Goal: Transaction & Acquisition: Register for event/course

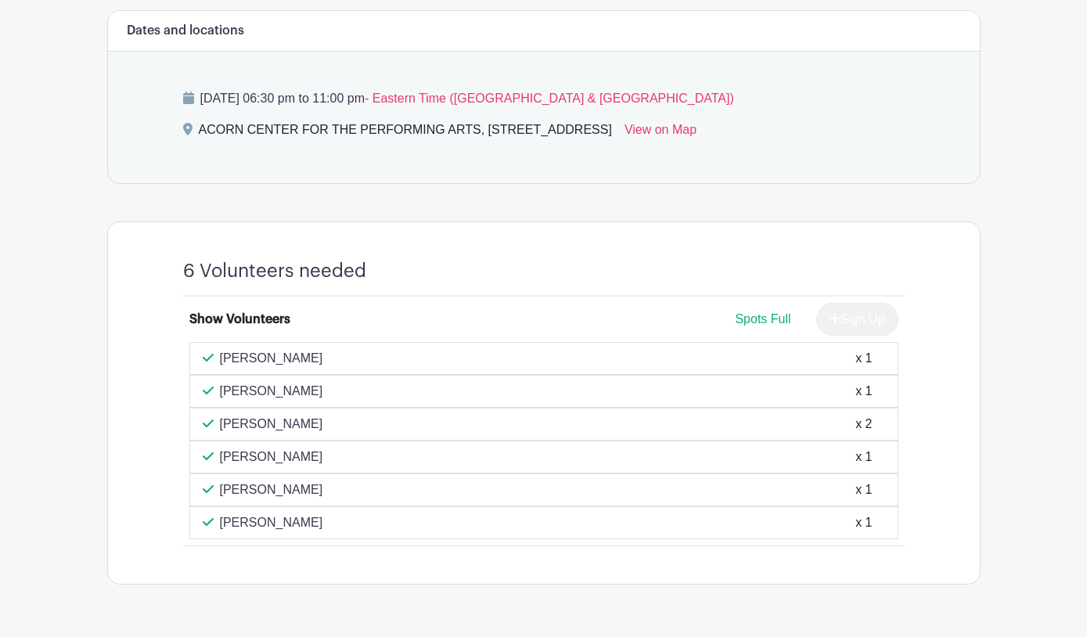
scroll to position [646, 0]
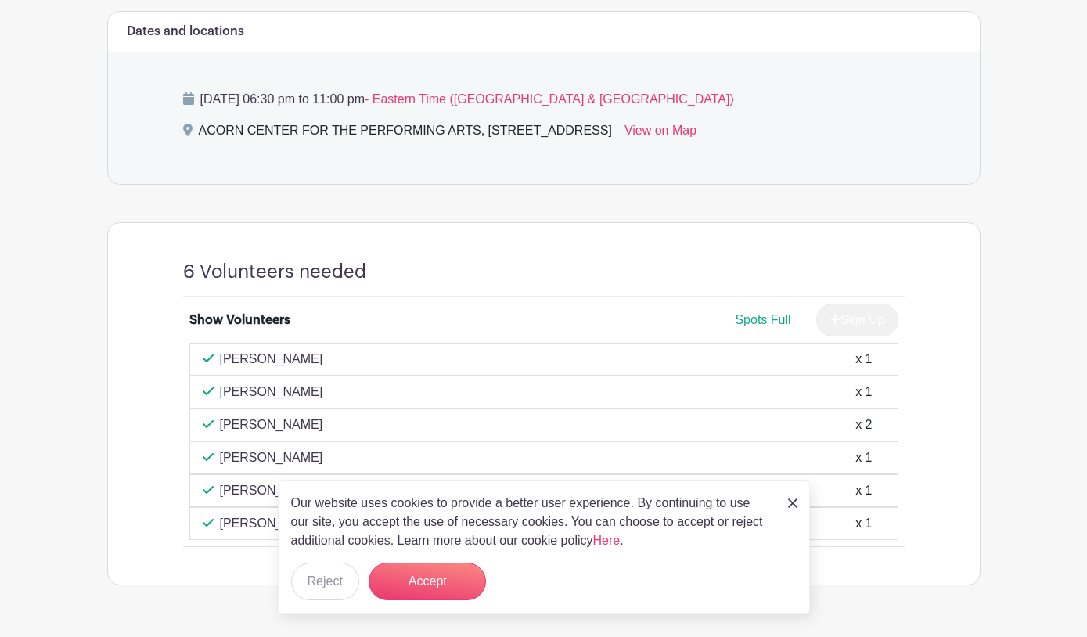
click at [792, 508] on img at bounding box center [792, 503] width 9 height 9
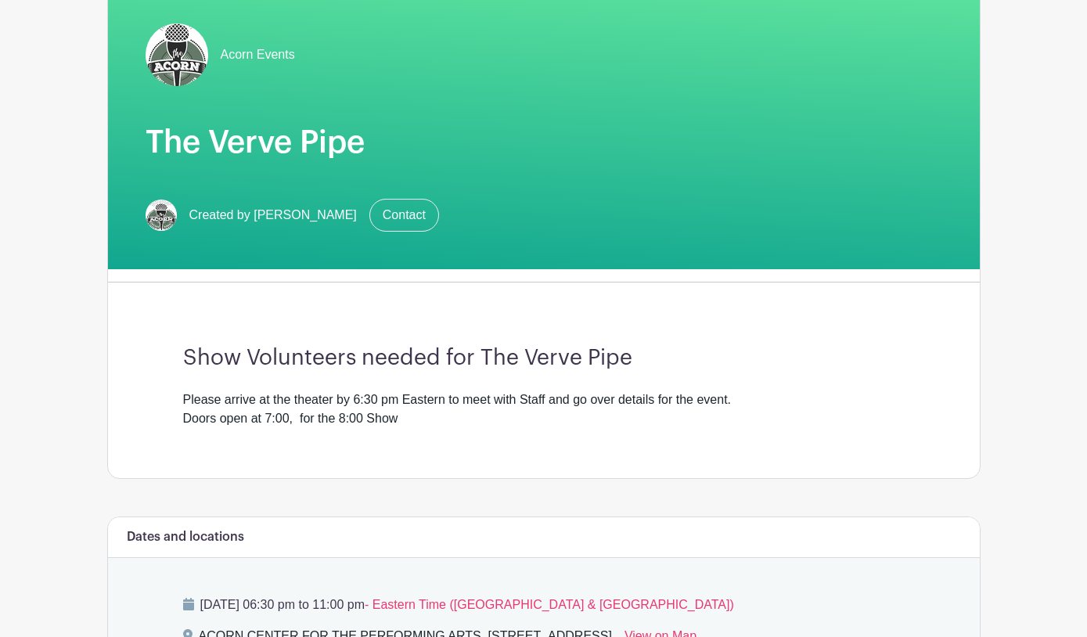
scroll to position [0, 0]
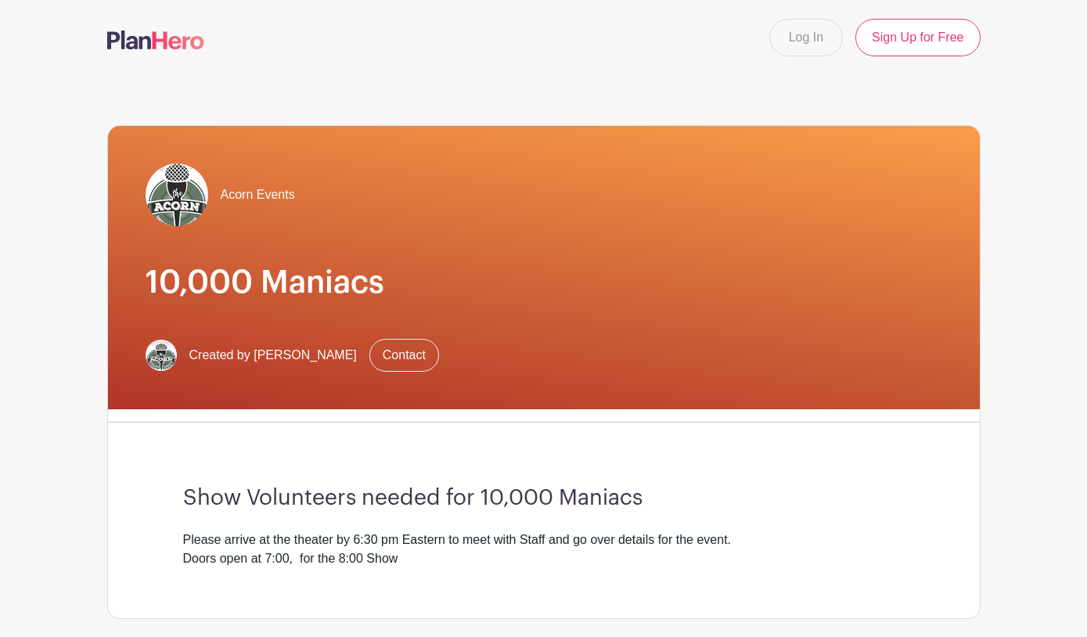
scroll to position [41, 0]
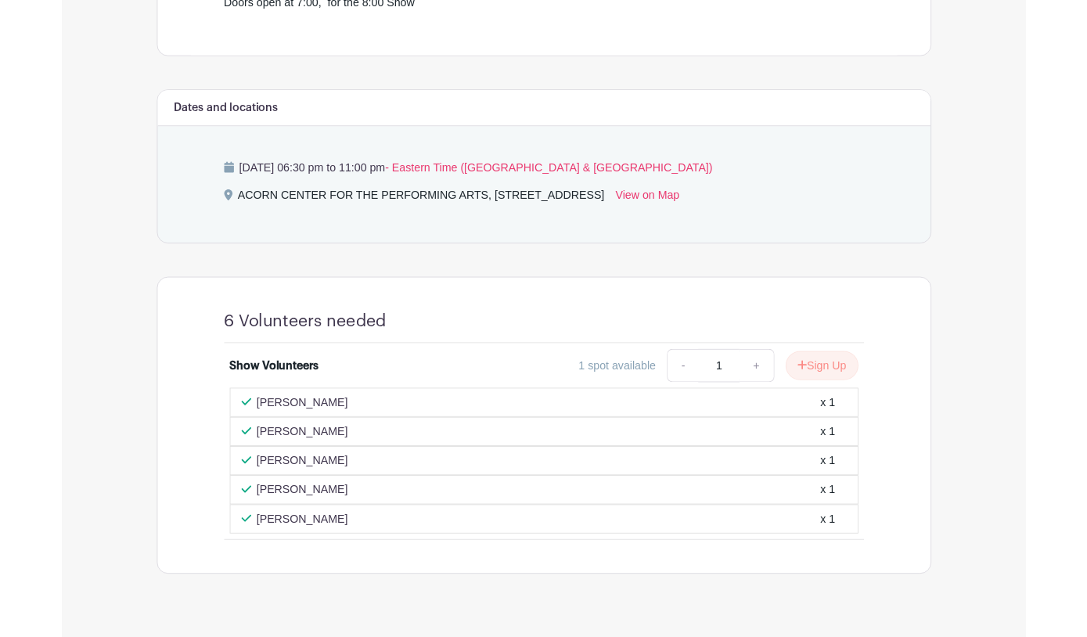
scroll to position [581, 0]
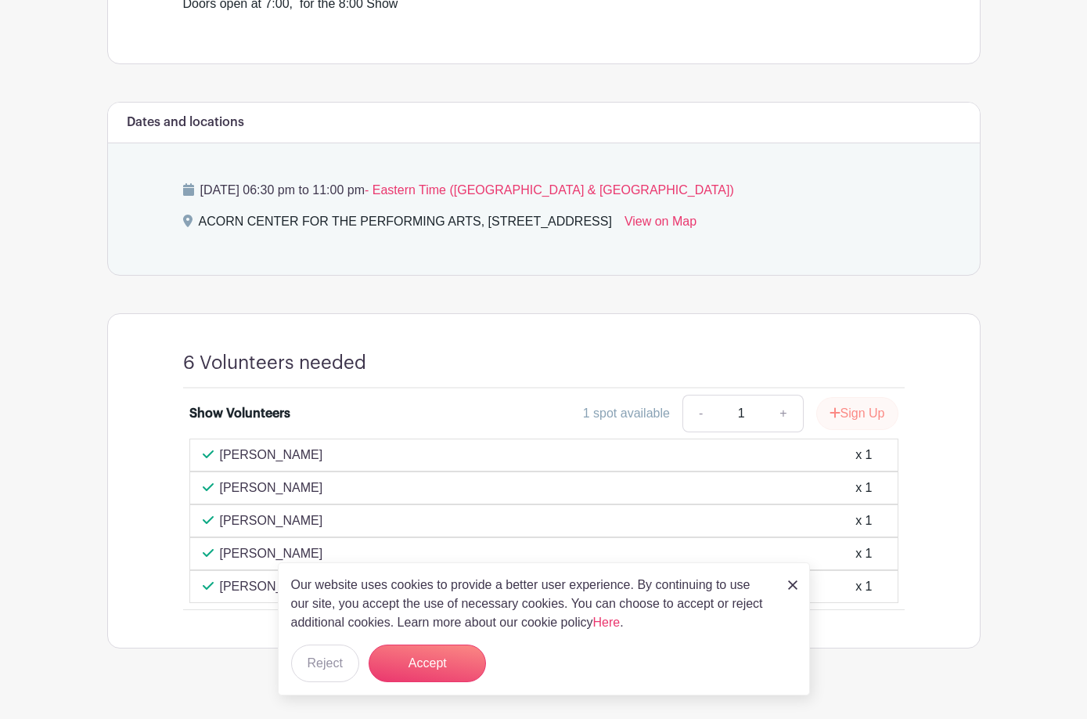
click at [860, 397] on button "Sign Up" at bounding box center [858, 413] width 82 height 33
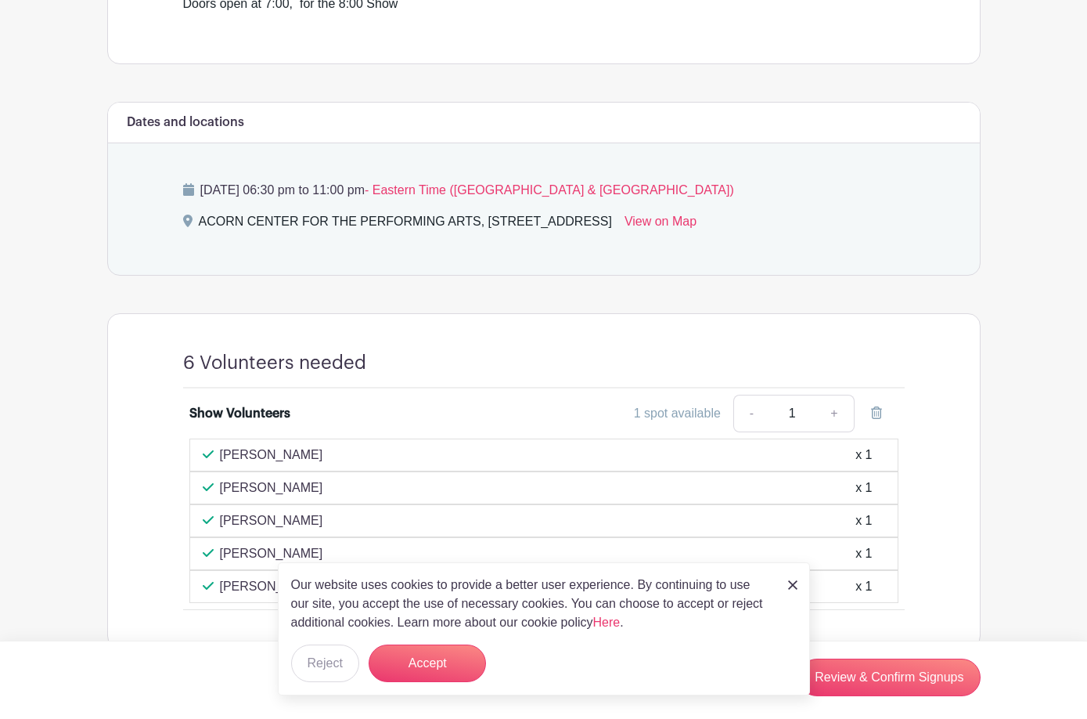
click at [789, 584] on img at bounding box center [792, 584] width 9 height 9
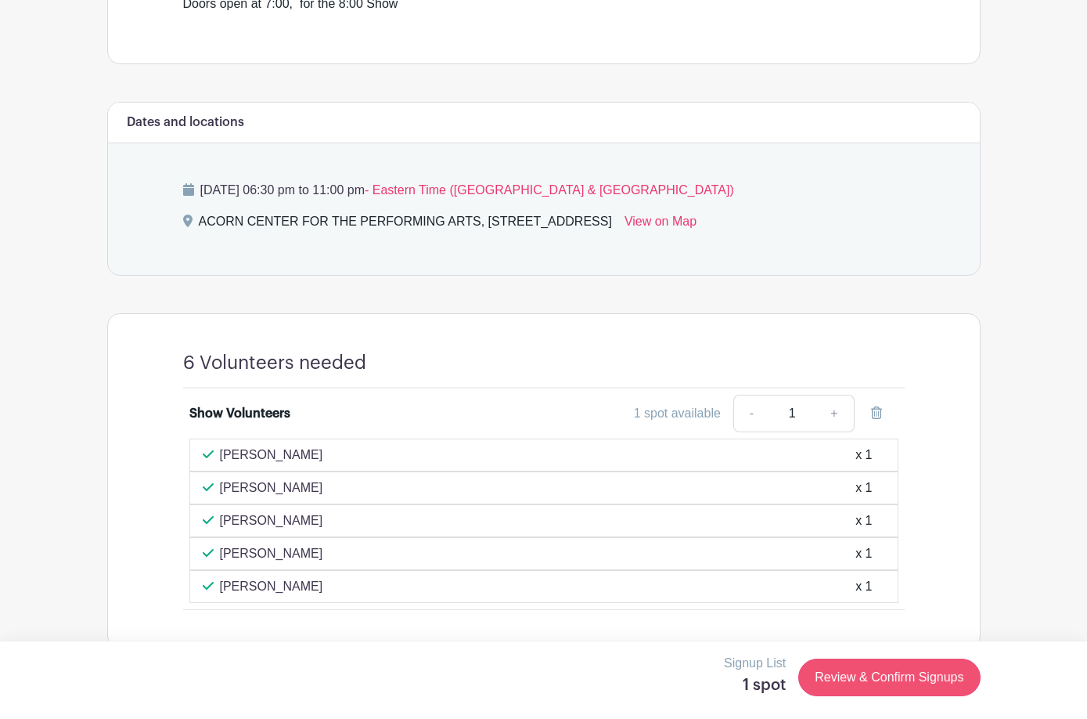
click at [903, 636] on link "Review & Confirm Signups" at bounding box center [890, 677] width 182 height 38
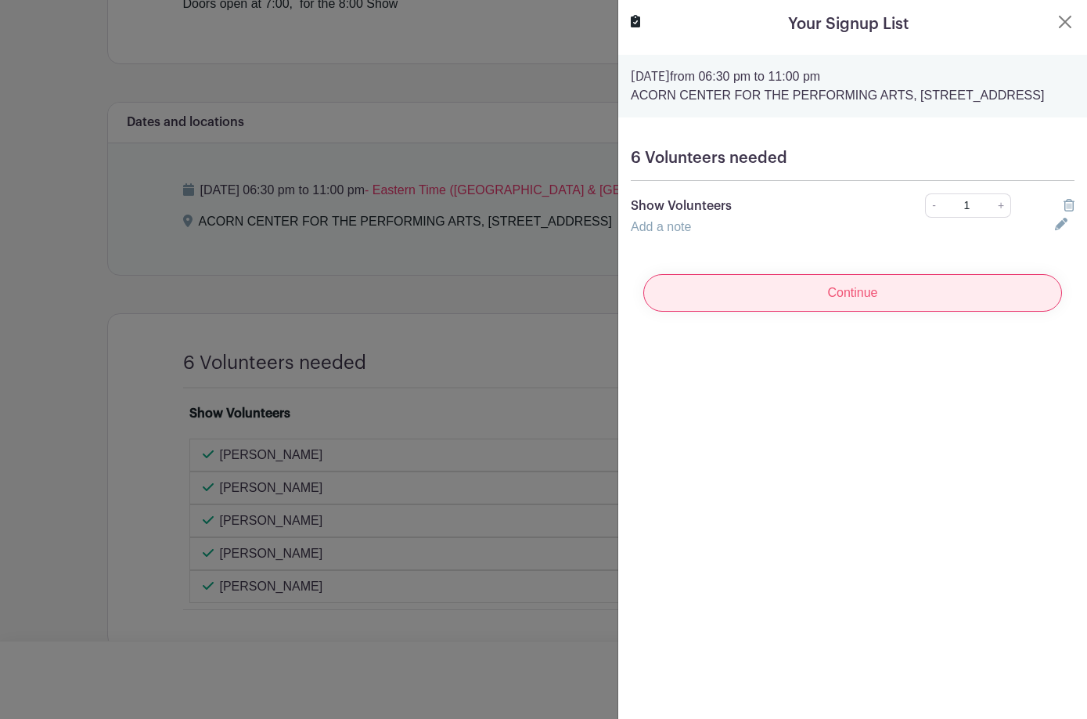
click at [857, 312] on input "Continue" at bounding box center [852, 293] width 419 height 38
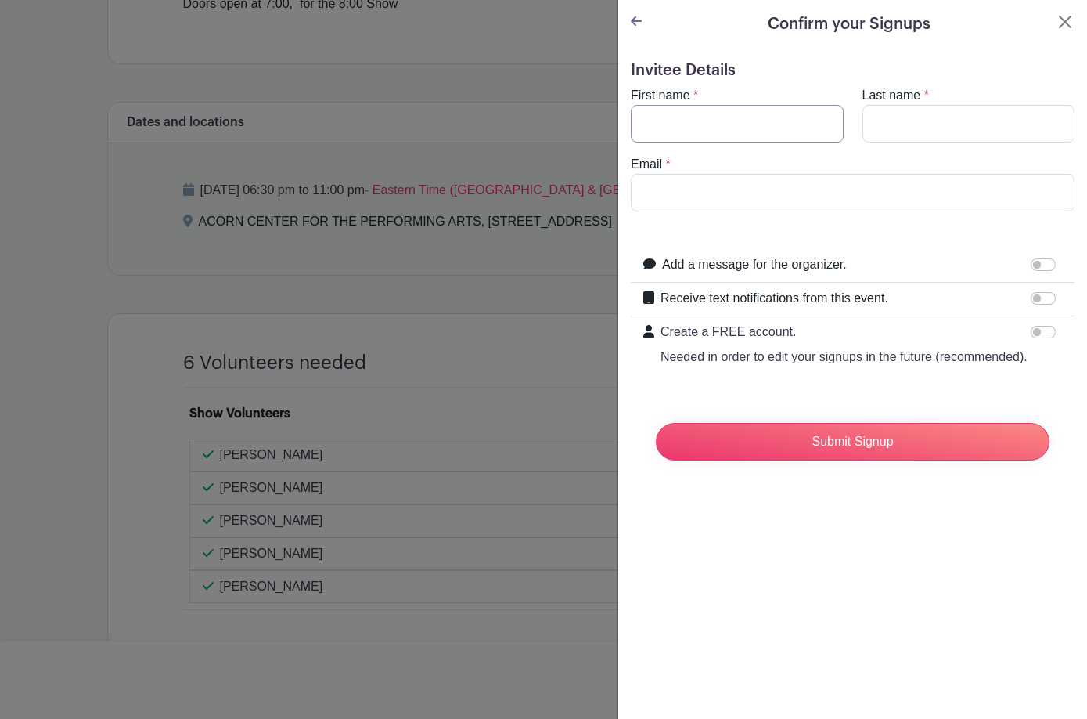
click at [678, 117] on input "First name" at bounding box center [737, 124] width 213 height 38
type input "Marc"
click at [910, 129] on input "Last name" at bounding box center [969, 124] width 213 height 38
type input "Ogilvie"
click at [708, 202] on input "Email" at bounding box center [853, 193] width 444 height 38
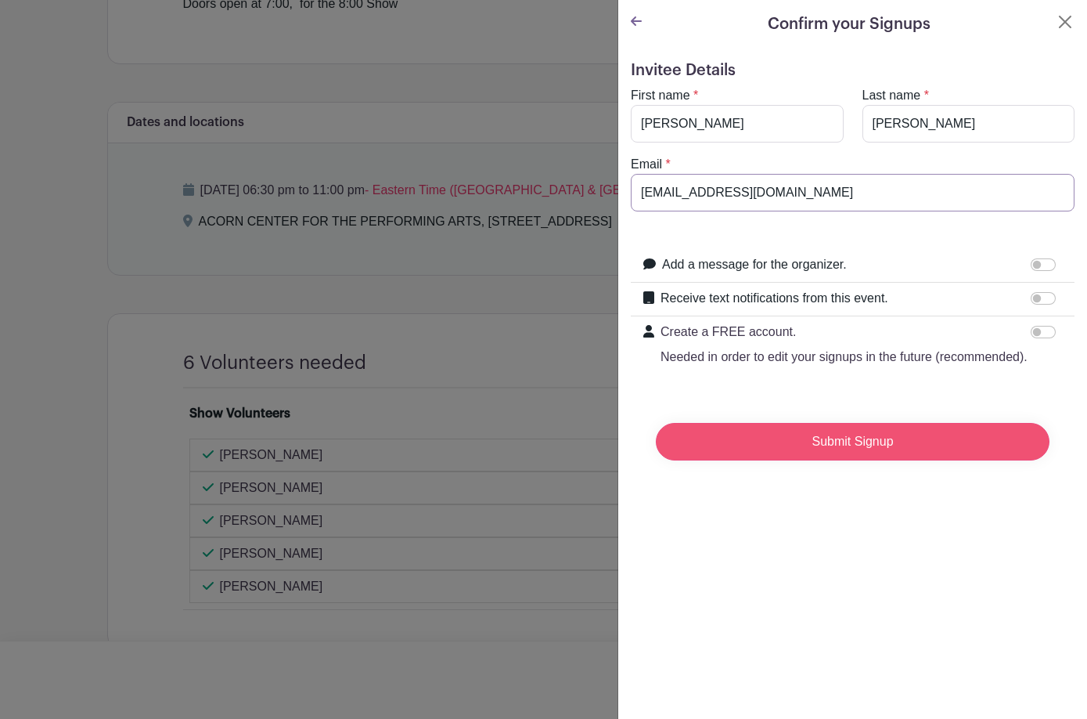
type input "marc@ogilviegroup.net"
click at [866, 456] on input "Submit Signup" at bounding box center [853, 442] width 394 height 38
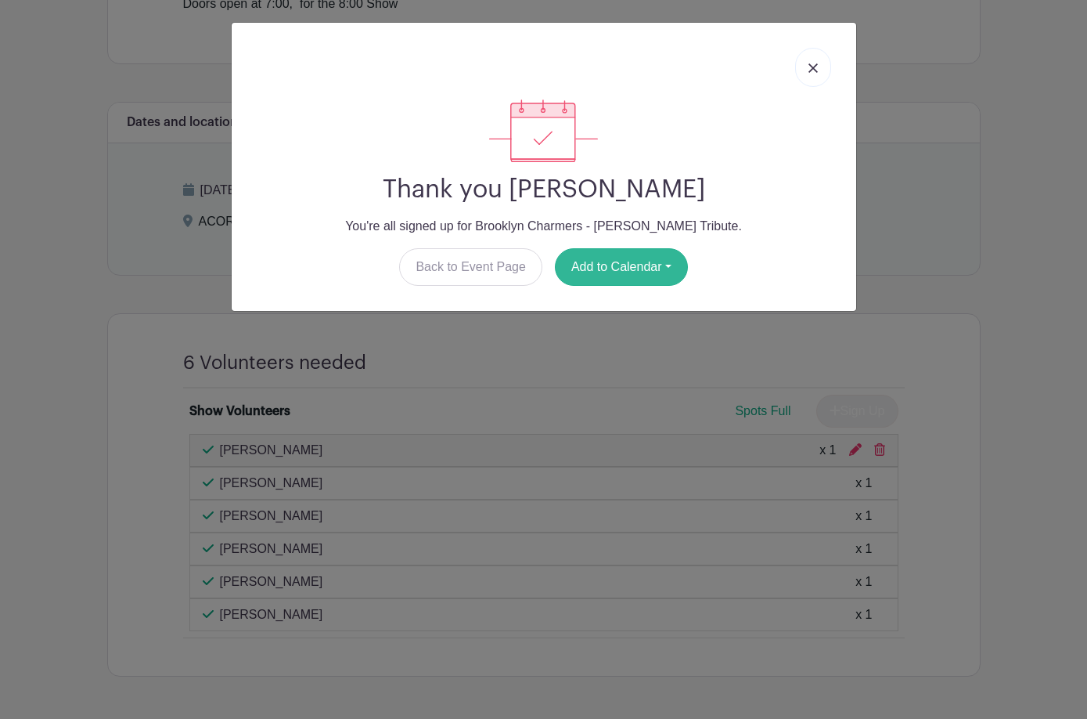
click at [645, 275] on button "Add to Calendar" at bounding box center [621, 267] width 133 height 38
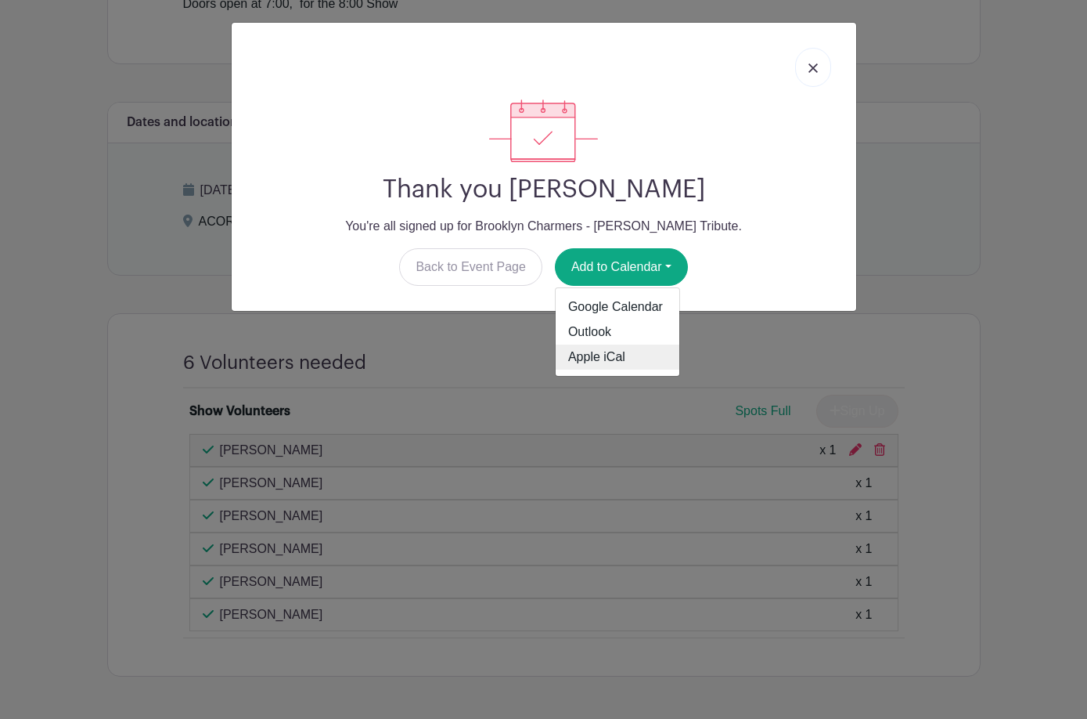
click at [593, 351] on link "Apple iCal" at bounding box center [618, 356] width 124 height 25
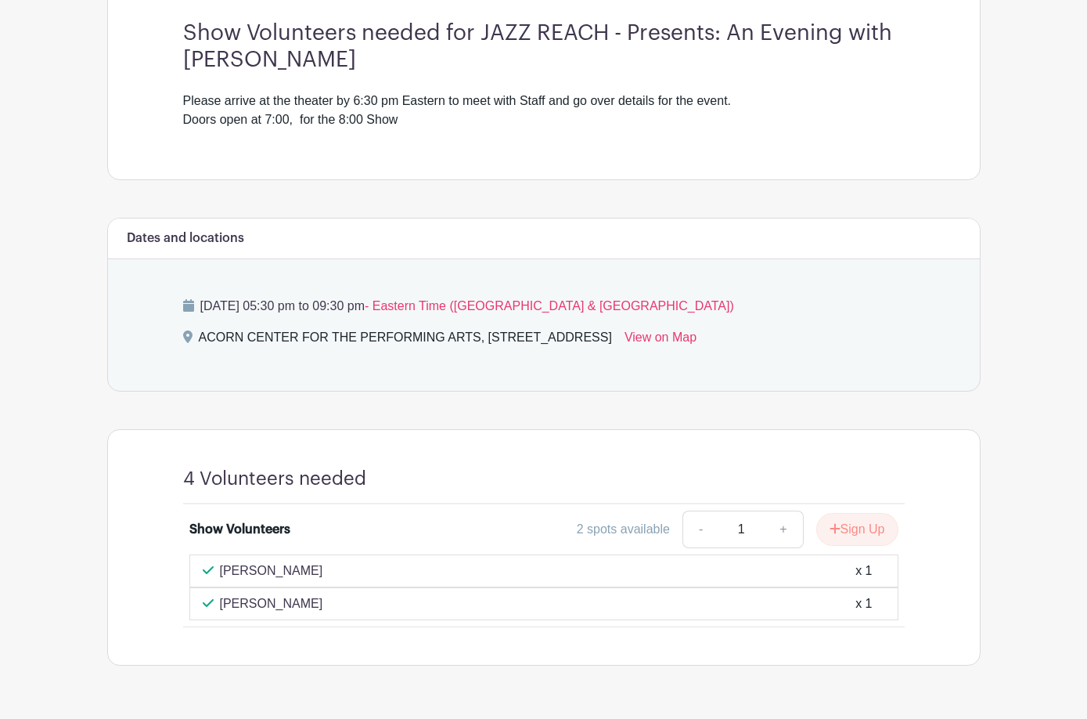
scroll to position [502, 0]
click at [854, 514] on button "Sign Up" at bounding box center [858, 530] width 82 height 33
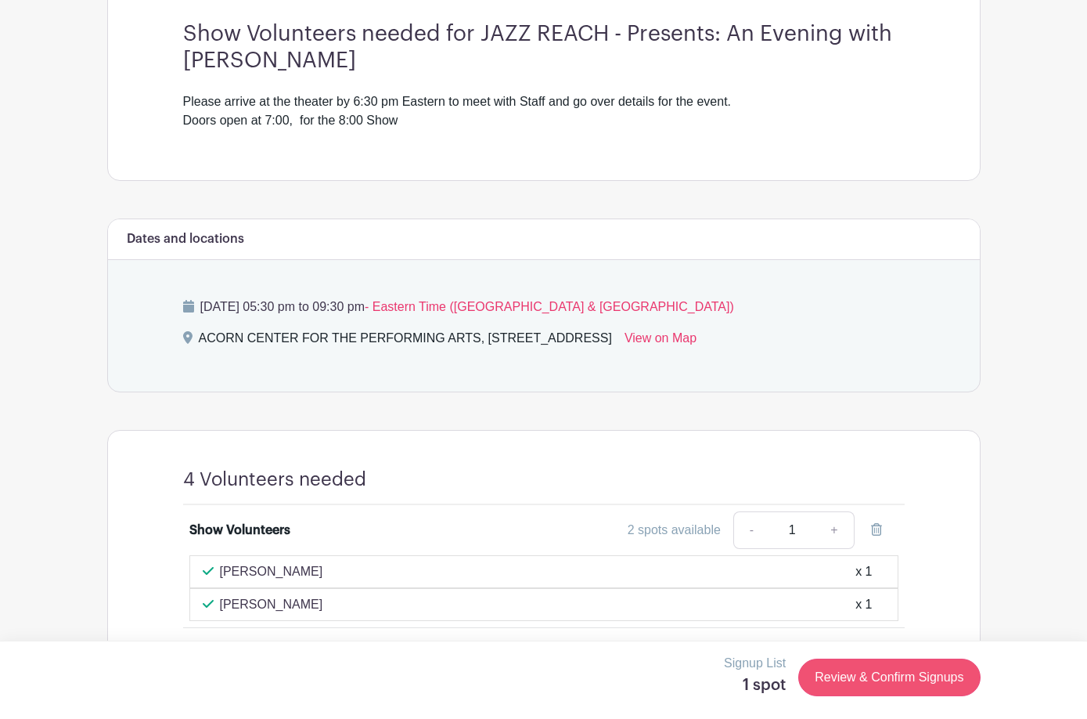
click at [887, 636] on link "Review & Confirm Signups" at bounding box center [890, 677] width 182 height 38
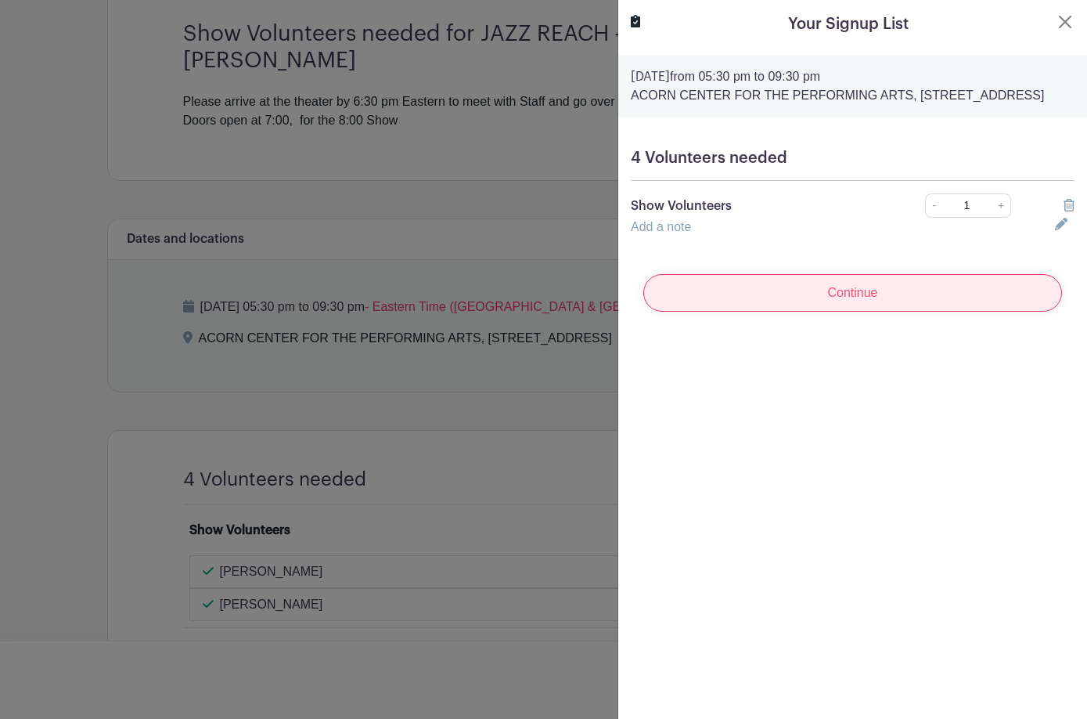
click at [864, 312] on input "Continue" at bounding box center [852, 293] width 419 height 38
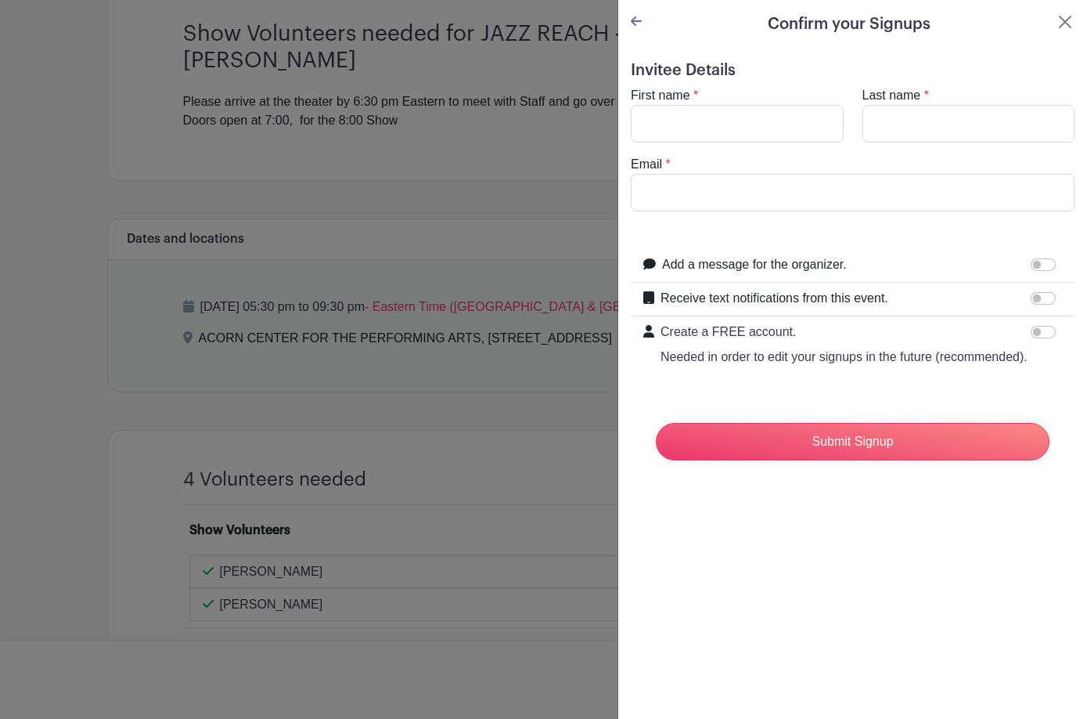
click at [678, 97] on label "First name" at bounding box center [660, 95] width 59 height 19
click at [678, 105] on input "First name" at bounding box center [737, 124] width 213 height 38
type input "Marc"
click at [905, 124] on input "Last name" at bounding box center [969, 124] width 213 height 38
type input "Ogilvie"
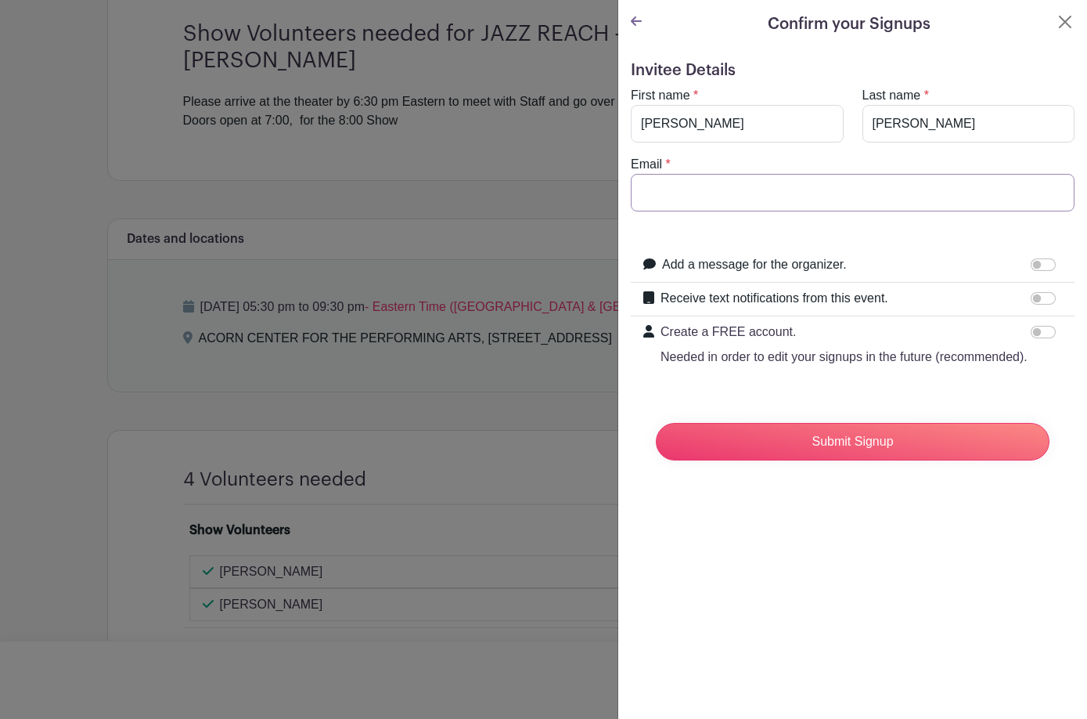
click at [688, 185] on input "Email" at bounding box center [853, 193] width 444 height 38
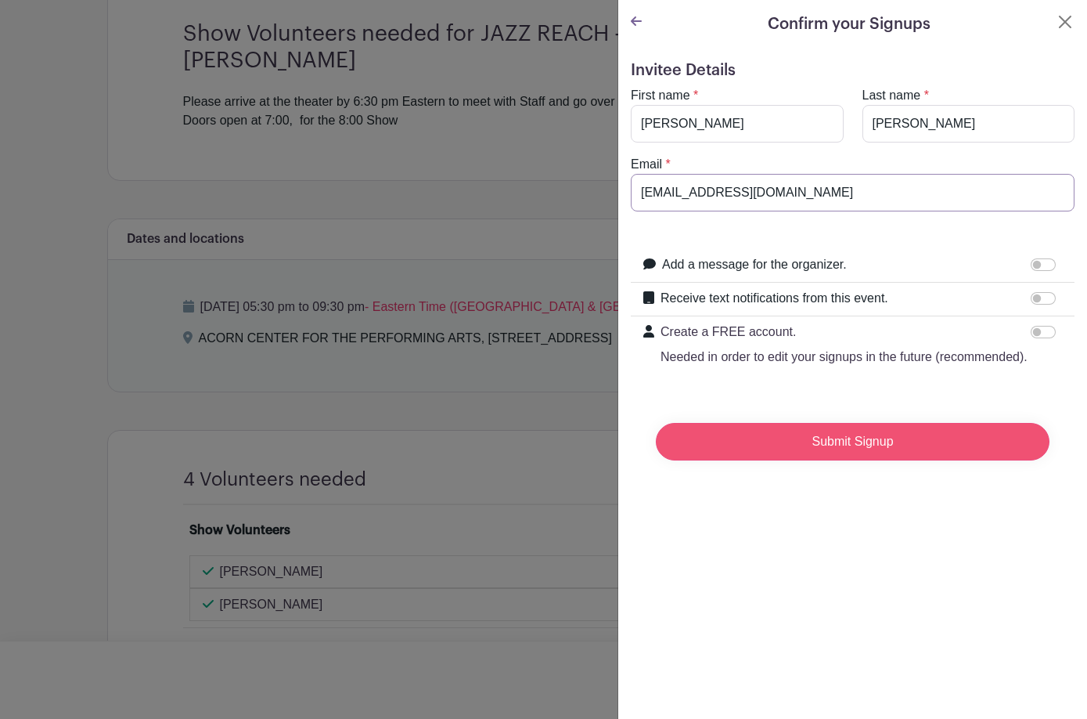
type input "marc@ogilviegroup.net"
click at [855, 445] on input "Submit Signup" at bounding box center [853, 442] width 394 height 38
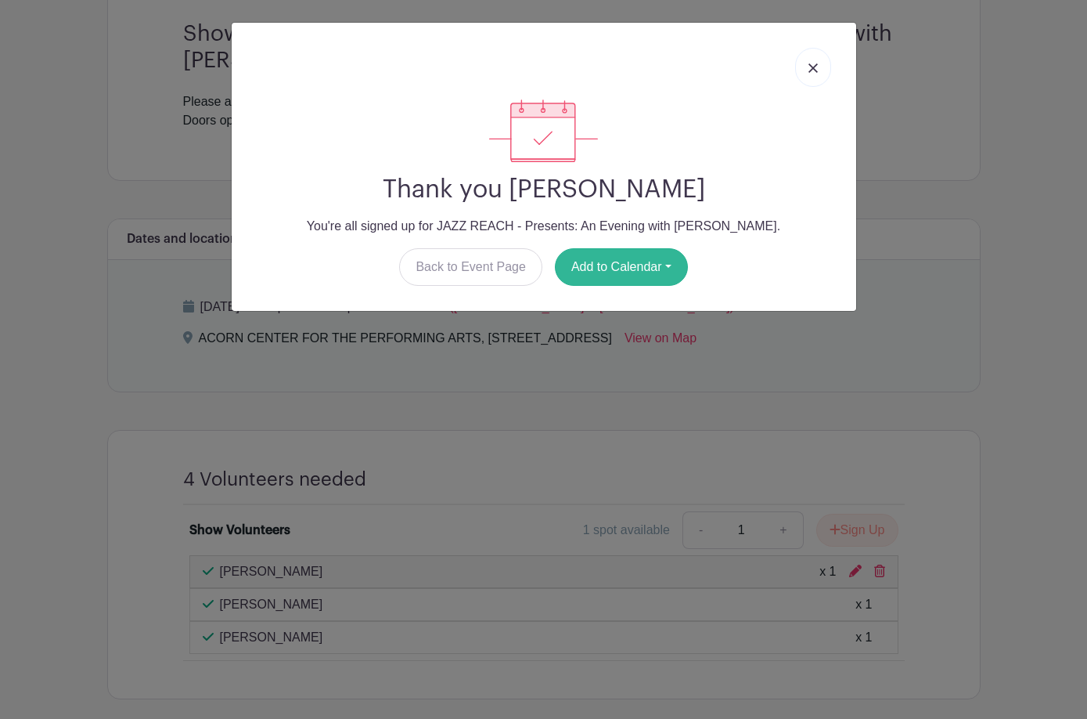
click at [609, 283] on button "Add to Calendar" at bounding box center [621, 267] width 133 height 38
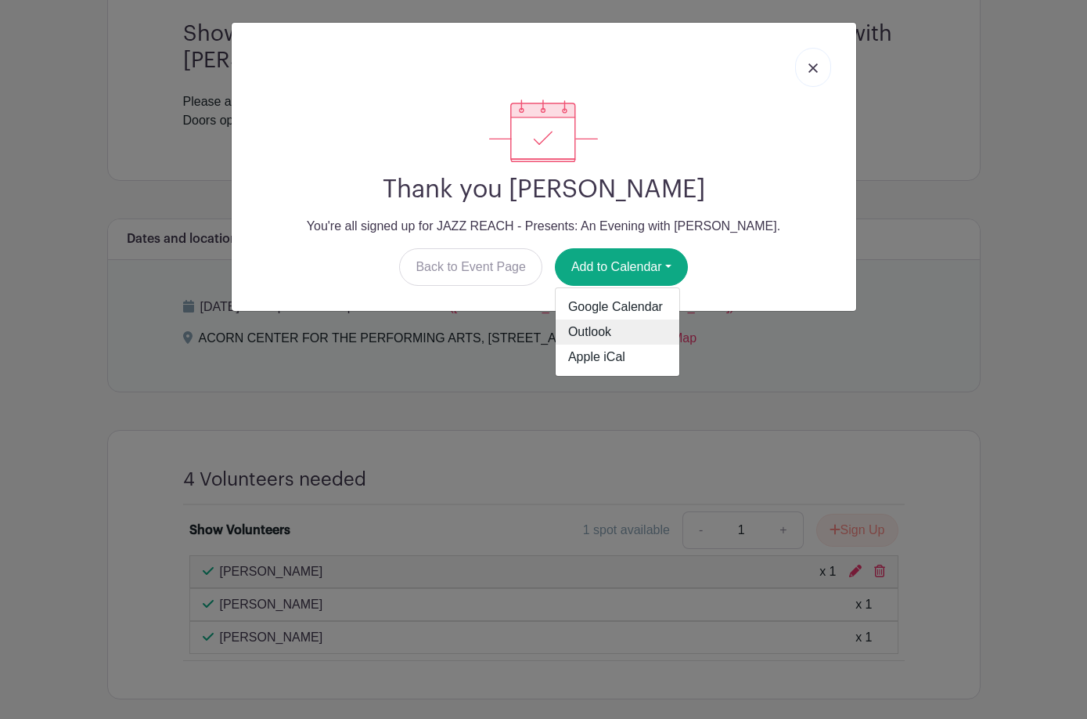
click at [600, 337] on link "Outlook" at bounding box center [618, 331] width 124 height 25
